Goal: Information Seeking & Learning: Learn about a topic

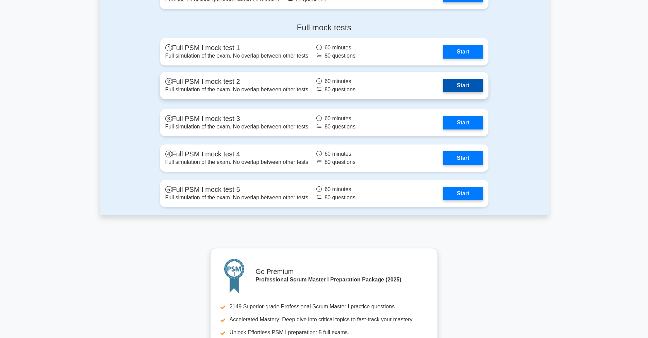
scroll to position [1638, 0]
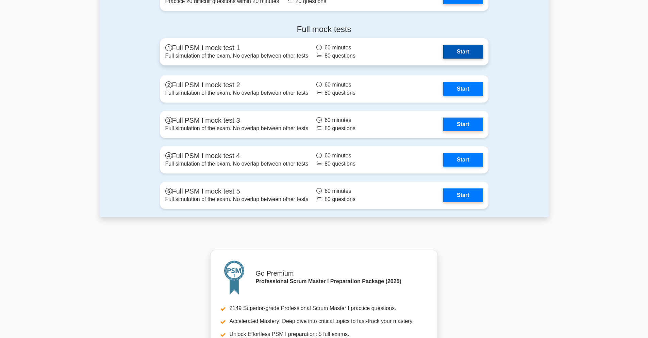
click at [473, 53] on link "Start" at bounding box center [462, 52] width 39 height 14
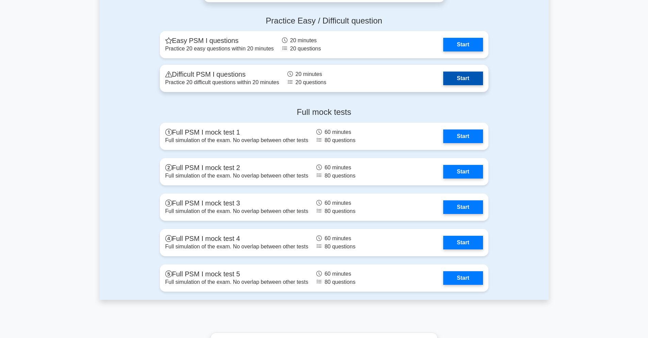
scroll to position [1553, 0]
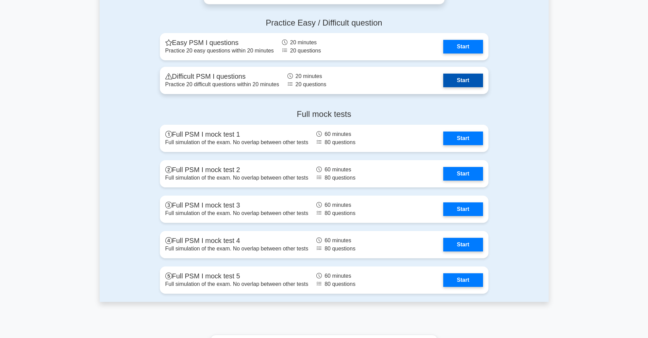
click at [470, 80] on link "Start" at bounding box center [462, 81] width 39 height 14
